Goal: Transaction & Acquisition: Purchase product/service

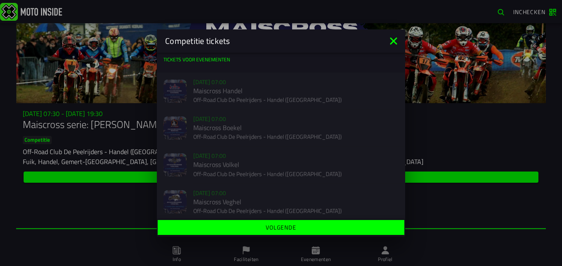
scroll to position [5, 0]
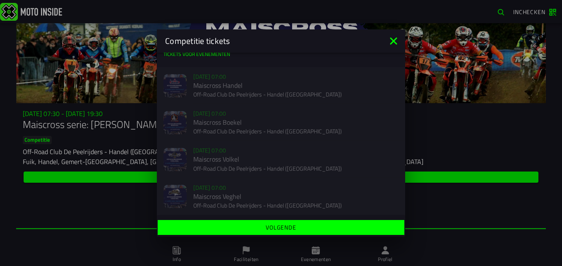
click at [391, 42] on icon at bounding box center [393, 40] width 13 height 13
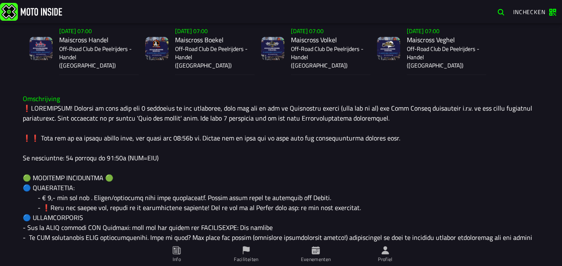
scroll to position [232, 0]
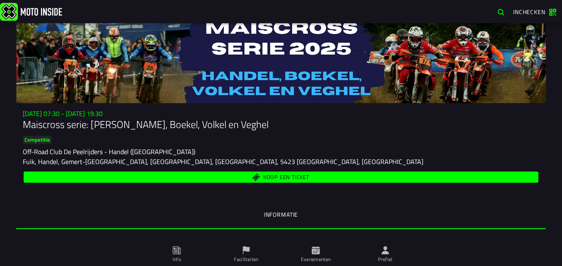
click at [306, 178] on span "Koop een ticket" at bounding box center [286, 176] width 46 height 5
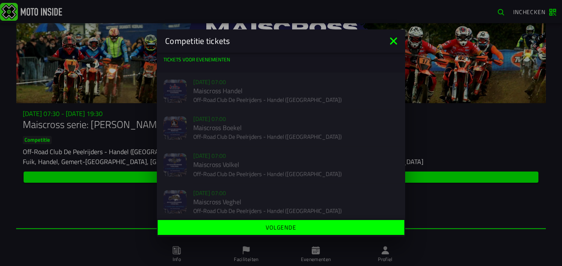
click at [289, 232] on button "Volgende" at bounding box center [281, 227] width 247 height 15
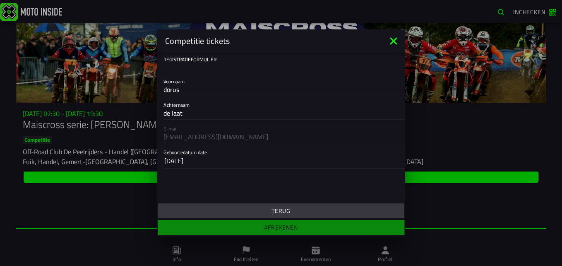
click at [267, 207] on button "Terug" at bounding box center [281, 210] width 247 height 15
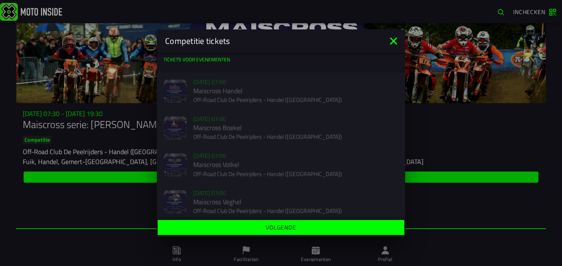
click at [394, 41] on icon at bounding box center [393, 40] width 7 height 7
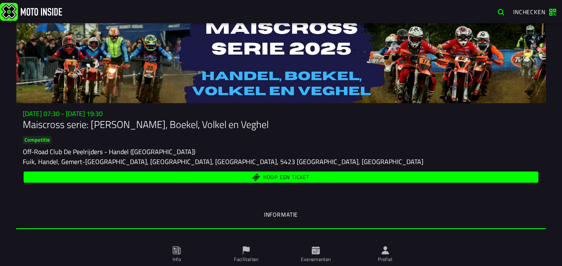
click at [306, 176] on span "Koop een ticket" at bounding box center [286, 176] width 46 height 5
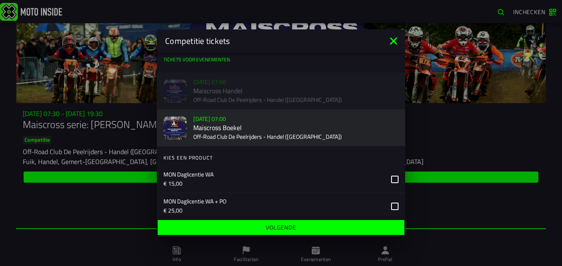
click at [323, 130] on h2 "Maiscross Boekel" at bounding box center [295, 128] width 205 height 8
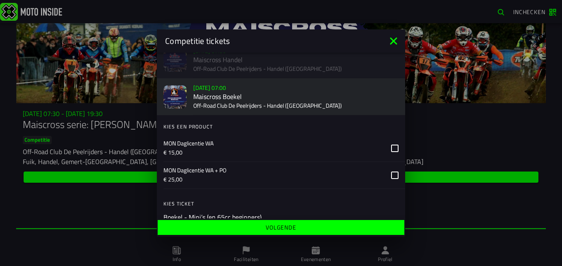
scroll to position [40, 0]
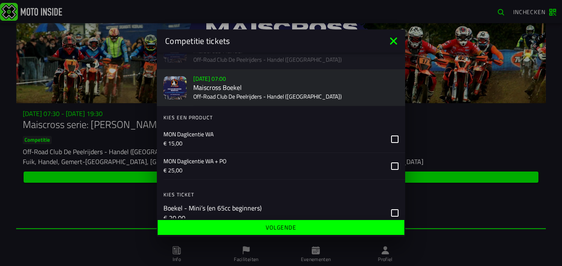
click at [391, 166] on icon at bounding box center [394, 165] width 7 height 7
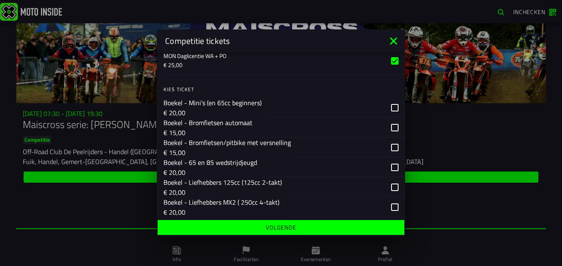
scroll to position [142, 0]
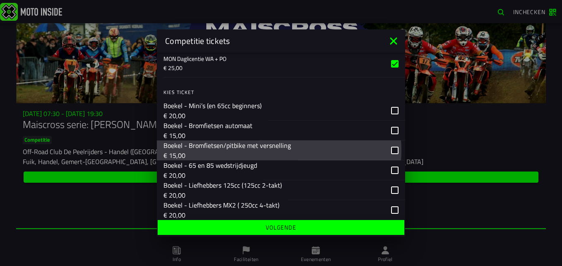
click at [393, 150] on div "button" at bounding box center [352, 150] width 108 height 20
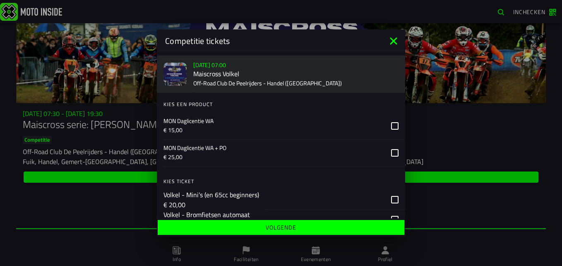
scroll to position [406, 0]
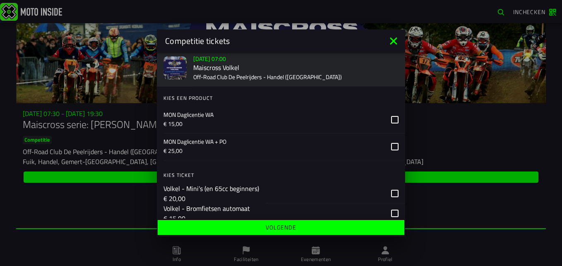
click at [391, 147] on icon at bounding box center [394, 146] width 7 height 7
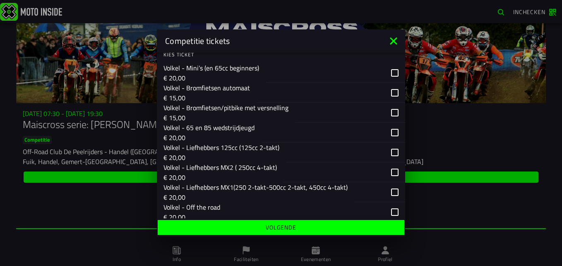
scroll to position [536, 0]
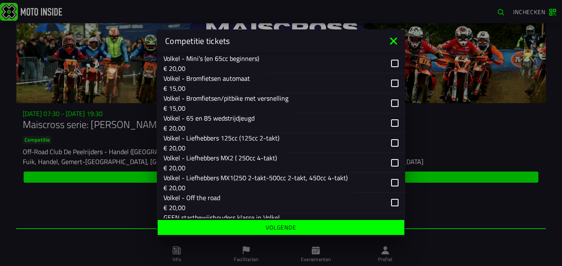
click at [388, 100] on div "button" at bounding box center [350, 103] width 110 height 20
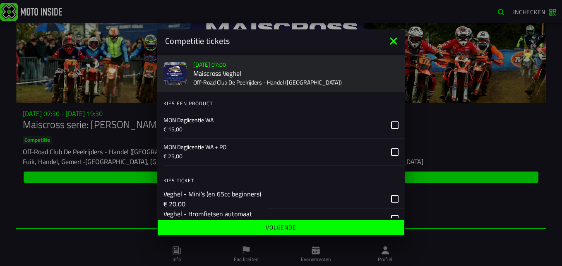
scroll to position [756, 0]
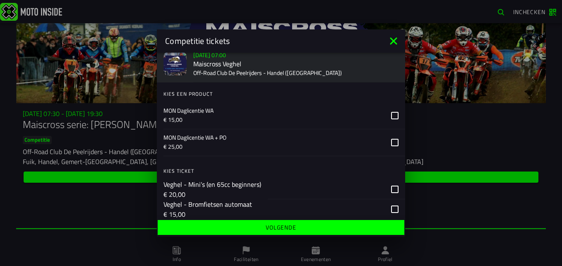
click at [391, 146] on icon at bounding box center [394, 142] width 7 height 7
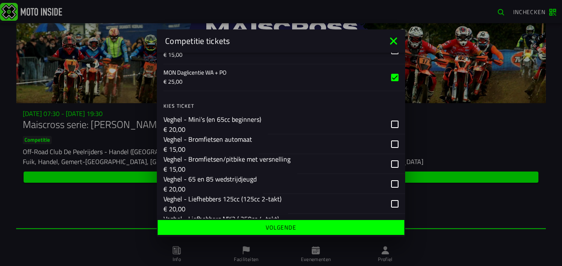
scroll to position [842, 0]
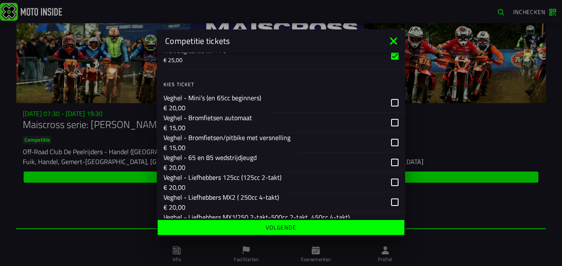
click at [387, 142] on div "button" at bounding box center [351, 142] width 108 height 20
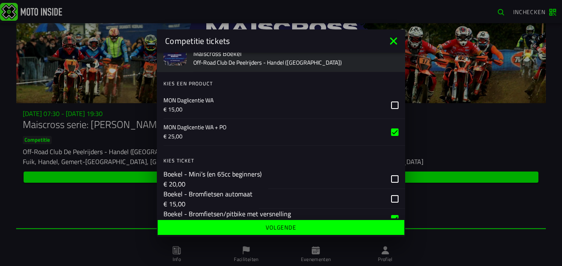
scroll to position [0, 0]
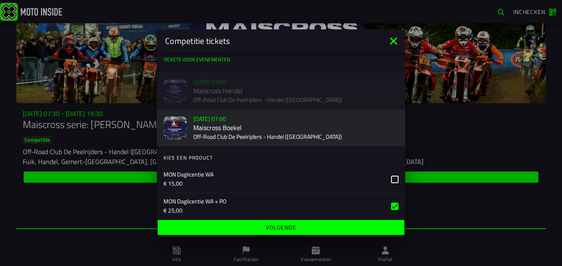
click at [297, 87] on div "Verkoop nog niet gestart [DATE] 07:00 Maiscross Handel Off-Road Club De Peelrij…" at bounding box center [281, 90] width 248 height 37
click at [390, 43] on icon at bounding box center [393, 40] width 13 height 13
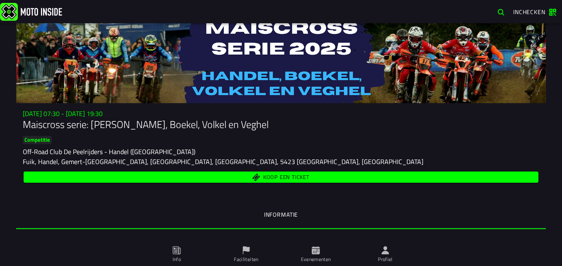
click at [306, 183] on button "Koop een ticket" at bounding box center [281, 176] width 515 height 11
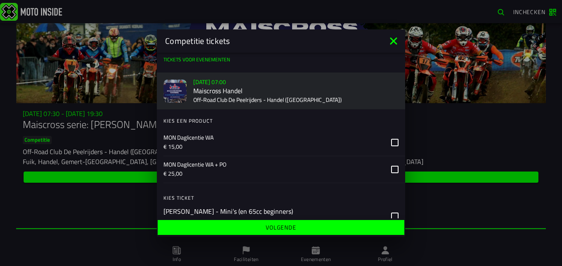
click at [391, 167] on icon at bounding box center [394, 169] width 7 height 7
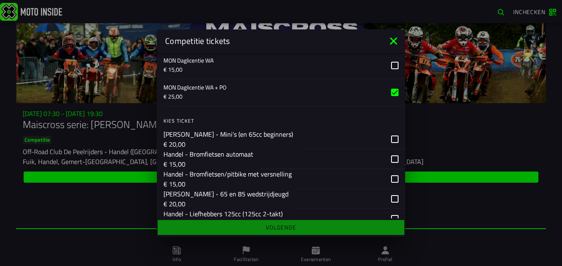
scroll to position [89, 0]
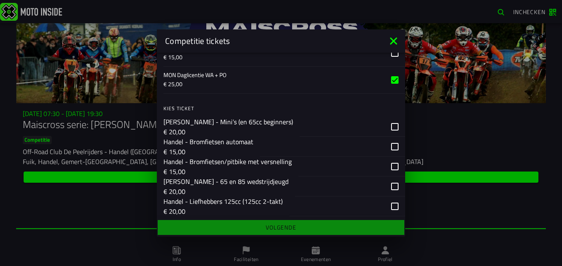
click at [387, 166] on div "button" at bounding box center [351, 166] width 107 height 20
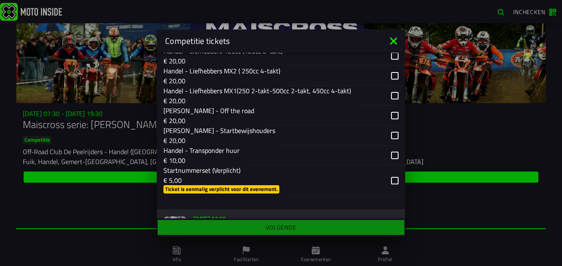
scroll to position [236, 0]
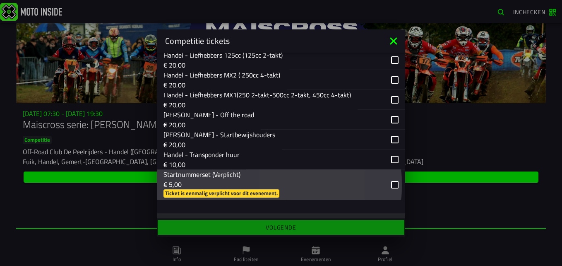
click at [388, 182] on div "button" at bounding box center [347, 184] width 118 height 31
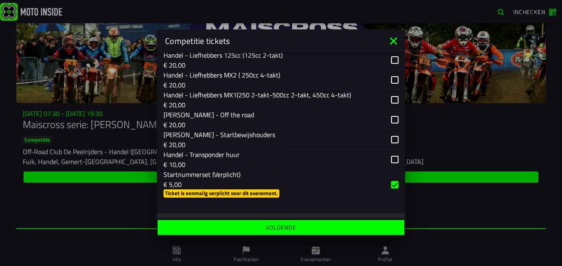
click at [386, 154] on div "button" at bounding box center [325, 159] width 159 height 20
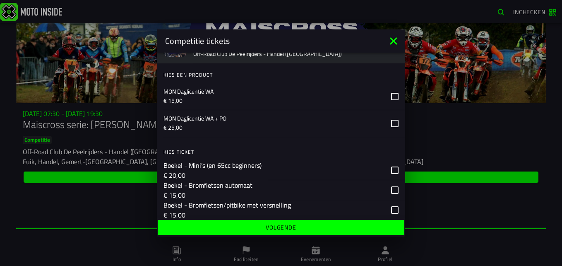
scroll to position [435, 0]
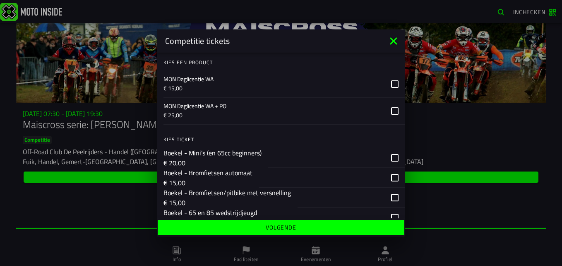
click at [391, 116] on label at bounding box center [394, 111] width 7 height 26
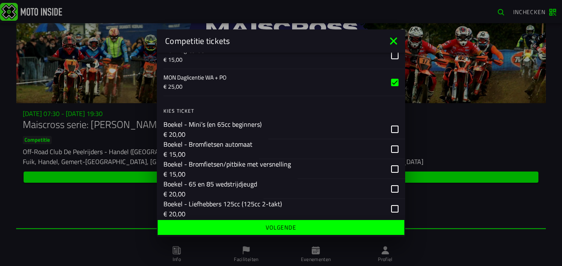
scroll to position [467, 0]
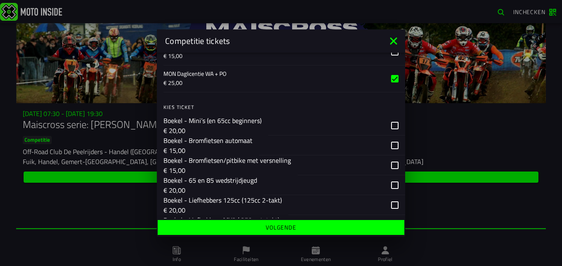
click at [390, 162] on div "button" at bounding box center [352, 165] width 108 height 20
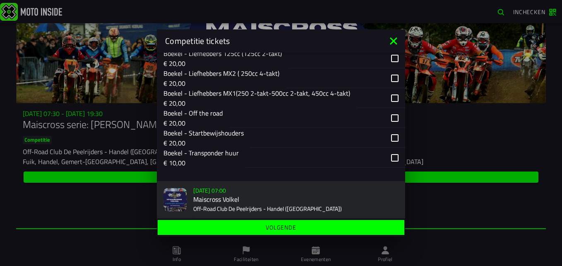
scroll to position [617, 0]
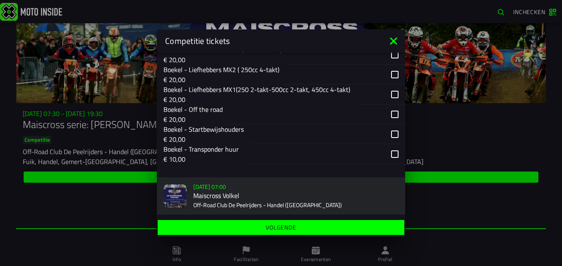
click at [385, 150] on div "button" at bounding box center [326, 154] width 160 height 20
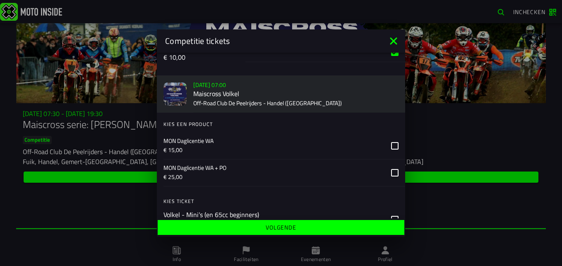
scroll to position [727, 0]
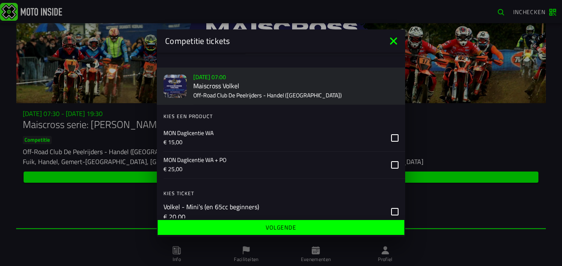
click at [391, 166] on icon at bounding box center [394, 164] width 7 height 7
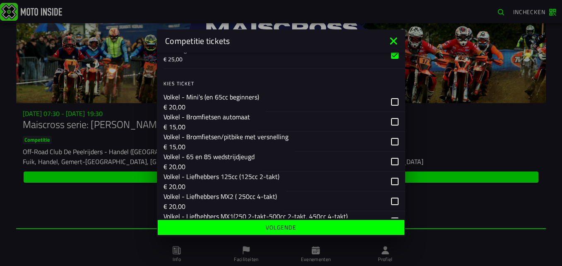
scroll to position [849, 0]
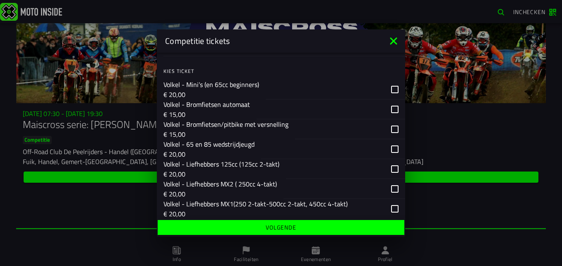
click at [391, 129] on div "button" at bounding box center [350, 129] width 110 height 20
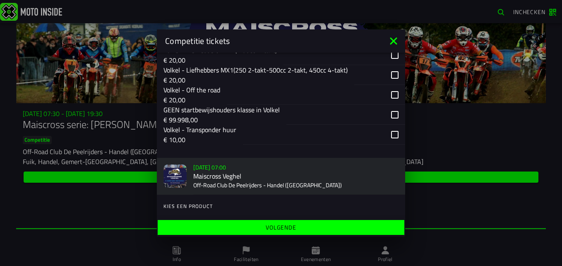
scroll to position [995, 0]
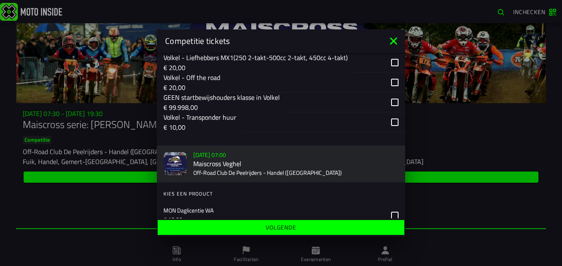
click at [391, 123] on div "button" at bounding box center [324, 122] width 162 height 20
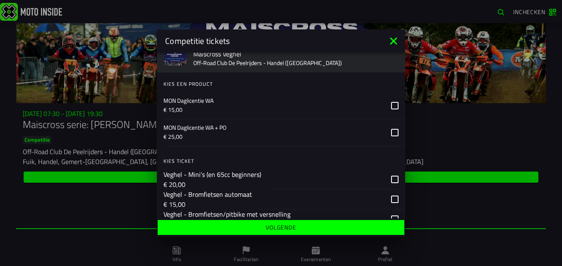
scroll to position [1109, 0]
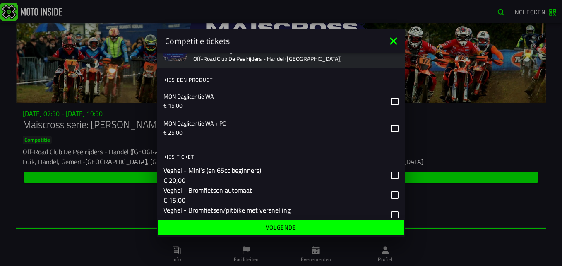
click at [391, 130] on icon at bounding box center [394, 128] width 7 height 7
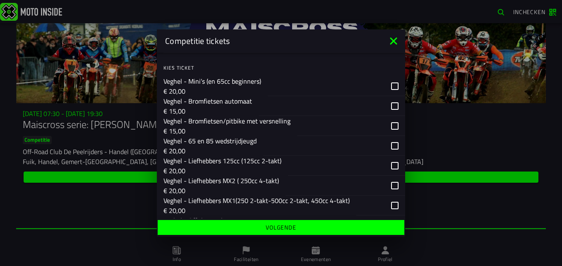
scroll to position [1215, 0]
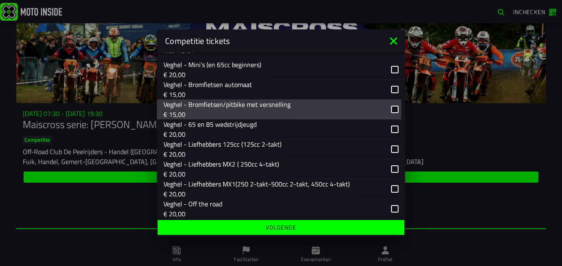
click at [387, 108] on div "button" at bounding box center [351, 109] width 108 height 20
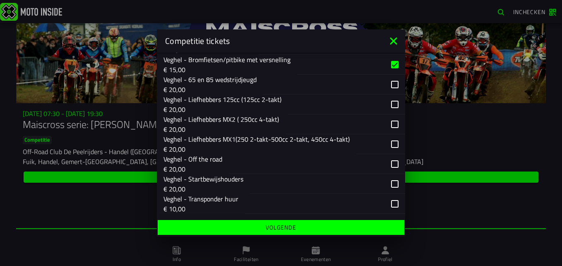
scroll to position [1271, 0]
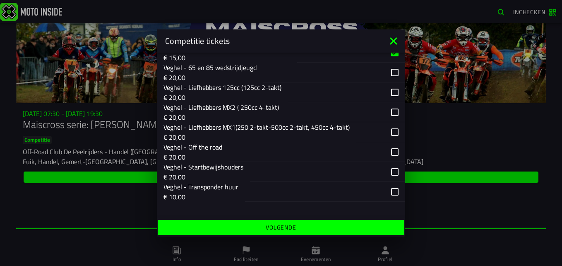
click at [385, 193] on div "button" at bounding box center [325, 192] width 160 height 20
click at [372, 222] on button "Volgende" at bounding box center [281, 227] width 247 height 15
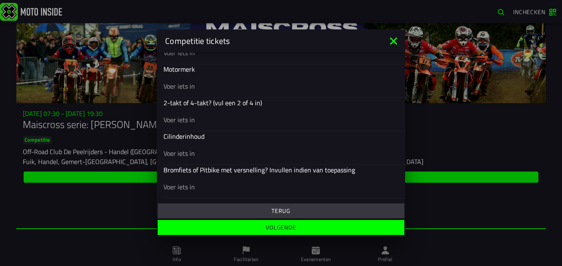
scroll to position [368, 0]
click at [196, 118] on input "text" at bounding box center [281, 120] width 235 height 10
type input "4"
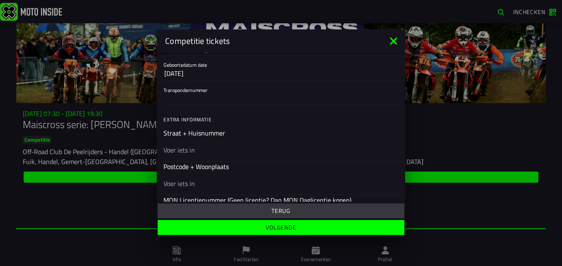
scroll to position [199, 0]
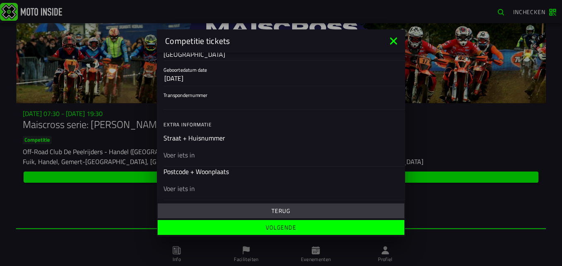
click at [250, 152] on input "text" at bounding box center [281, 155] width 235 height 10
type input "[STREET_ADDRESS]"
click at [193, 189] on input "text" at bounding box center [281, 188] width 235 height 10
type input "5473 rp heeswijk dinther"
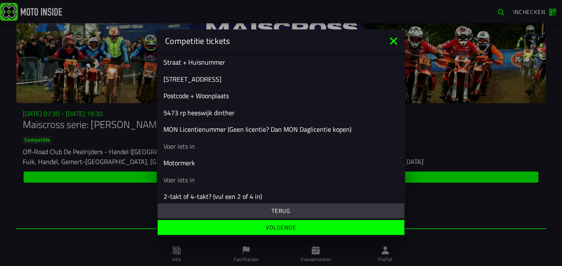
scroll to position [281, 0]
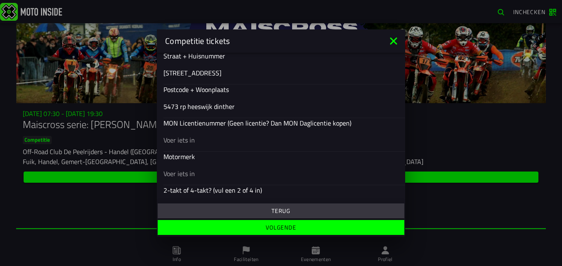
click at [196, 142] on input "text" at bounding box center [281, 140] width 235 height 10
click at [272, 166] on div at bounding box center [281, 172] width 235 height 23
click at [272, 169] on input "text" at bounding box center [281, 174] width 235 height 10
type input "honda"
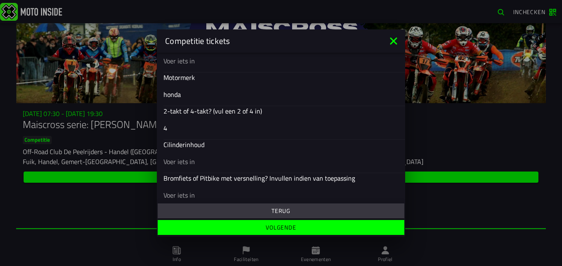
scroll to position [368, 0]
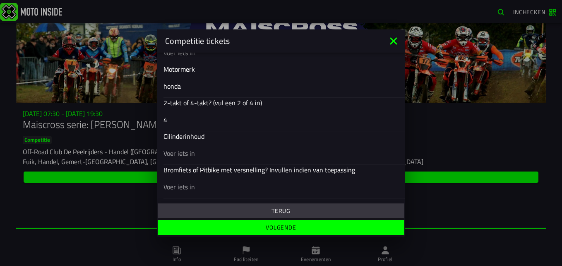
click at [250, 151] on input "text" at bounding box center [281, 153] width 235 height 10
type input "125cc"
click at [313, 187] on input "text" at bounding box center [281, 187] width 235 height 10
type input "pitbike"
click at [356, 230] on span "Volgende" at bounding box center [281, 227] width 234 height 6
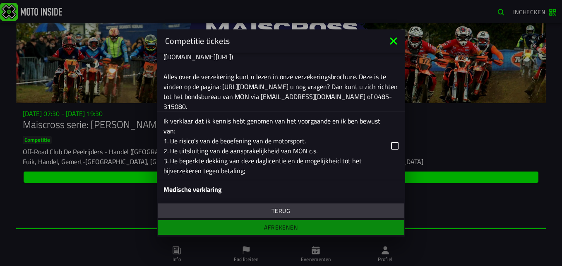
click at [392, 147] on icon at bounding box center [394, 145] width 7 height 7
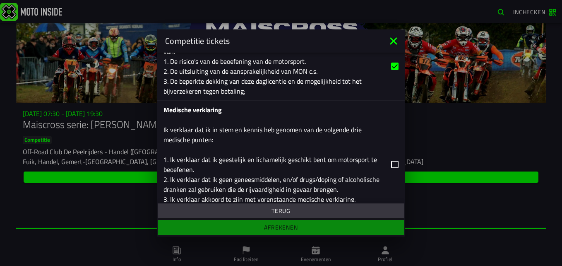
scroll to position [455, 0]
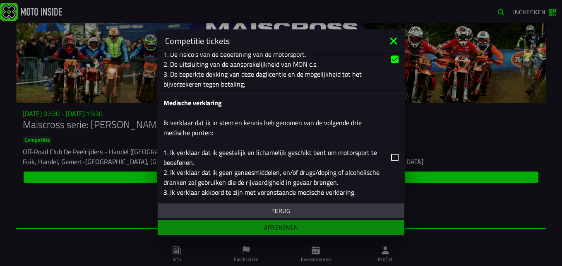
click at [391, 157] on icon at bounding box center [394, 157] width 7 height 7
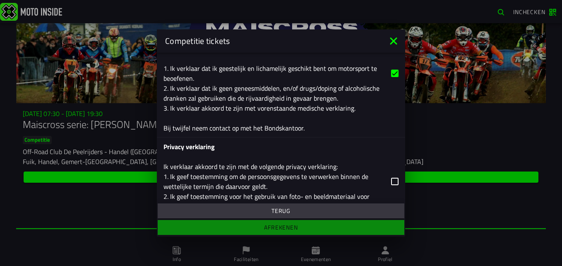
scroll to position [566, 0]
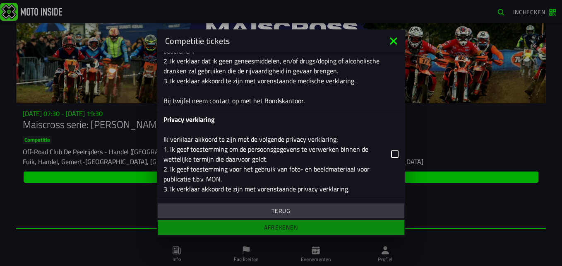
click at [388, 161] on label "Privacy verklaring Ik verklaar akkoord te zijn met de volgende privacy verklari…" at bounding box center [281, 154] width 235 height 88
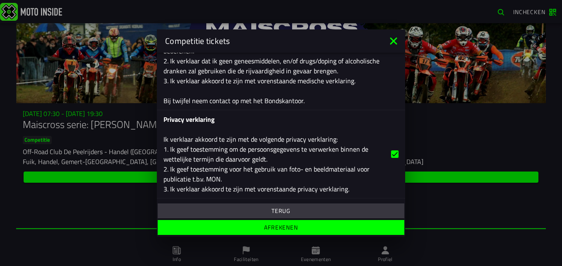
click at [385, 223] on button "Afrekenen" at bounding box center [281, 227] width 247 height 15
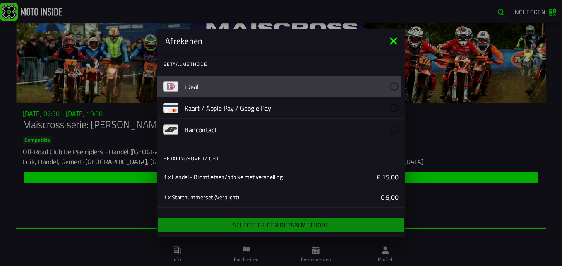
click at [274, 82] on label "iDeal" at bounding box center [292, 86] width 214 height 21
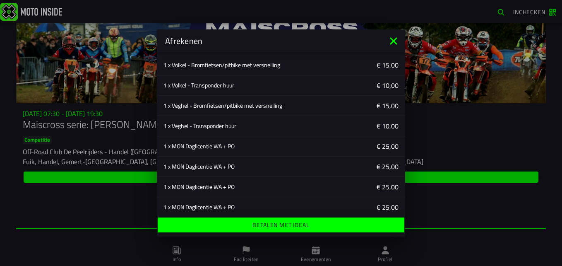
scroll to position [283, 0]
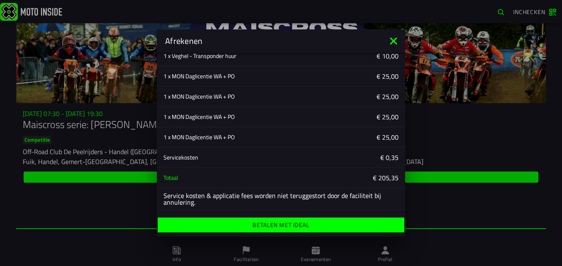
click at [339, 223] on span "Betalen met iDeal" at bounding box center [281, 225] width 234 height 6
